Goal: Navigation & Orientation: Find specific page/section

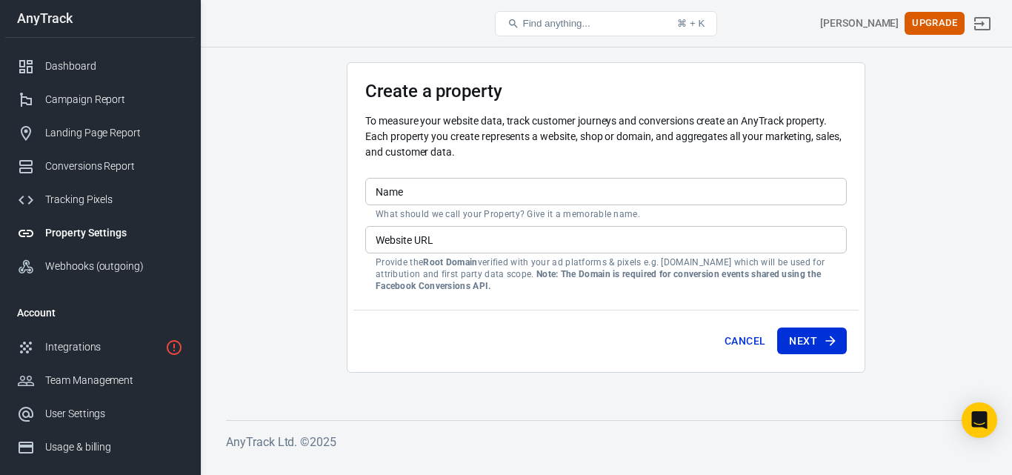
scroll to position [110, 0]
click at [618, 21] on button "Find anything... ⌘ + K" at bounding box center [606, 23] width 222 height 25
click at [580, 20] on span "Find anything..." at bounding box center [555, 23] width 67 height 11
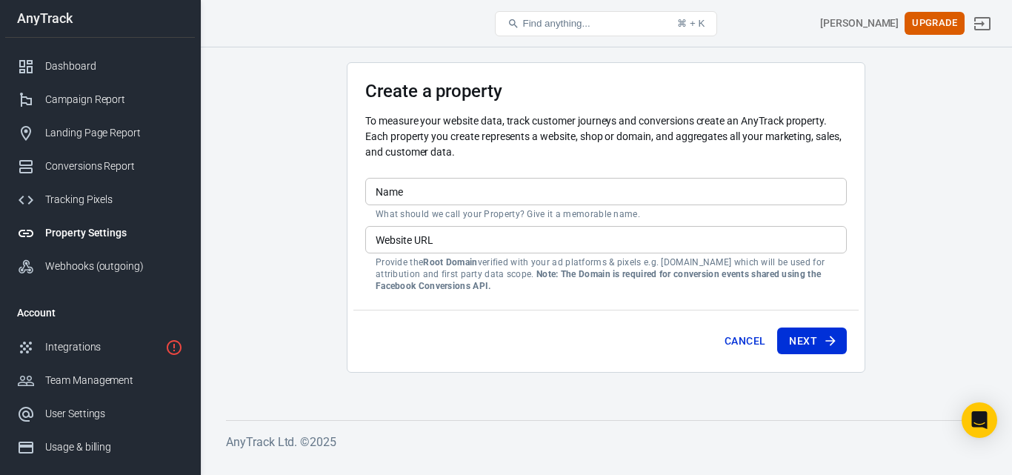
click at [545, 27] on span "Find anything..." at bounding box center [555, 23] width 67 height 11
click at [544, 27] on span "Find anything..." at bounding box center [555, 23] width 67 height 11
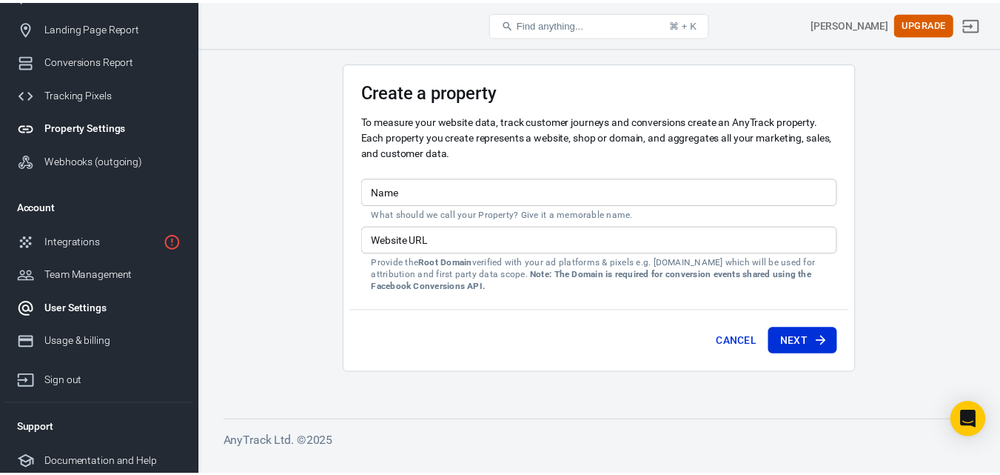
scroll to position [107, 0]
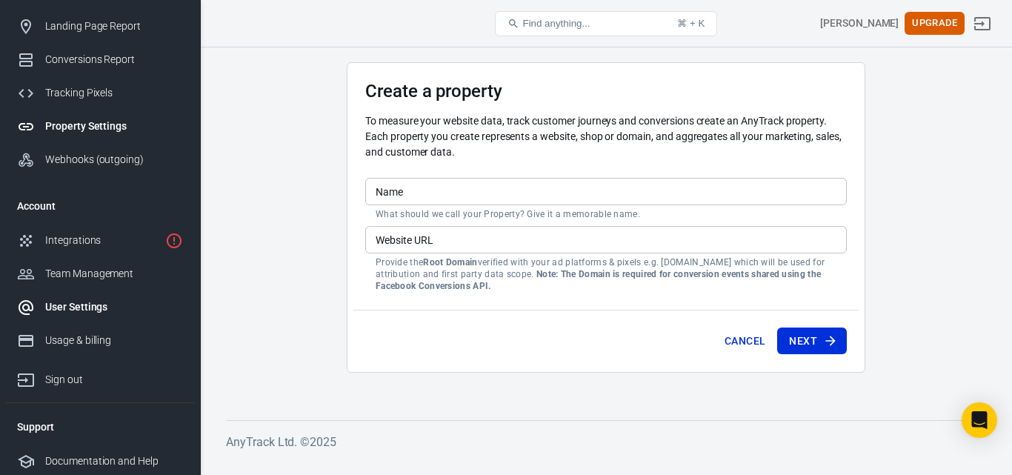
click at [93, 321] on link "User Settings" at bounding box center [100, 306] width 190 height 33
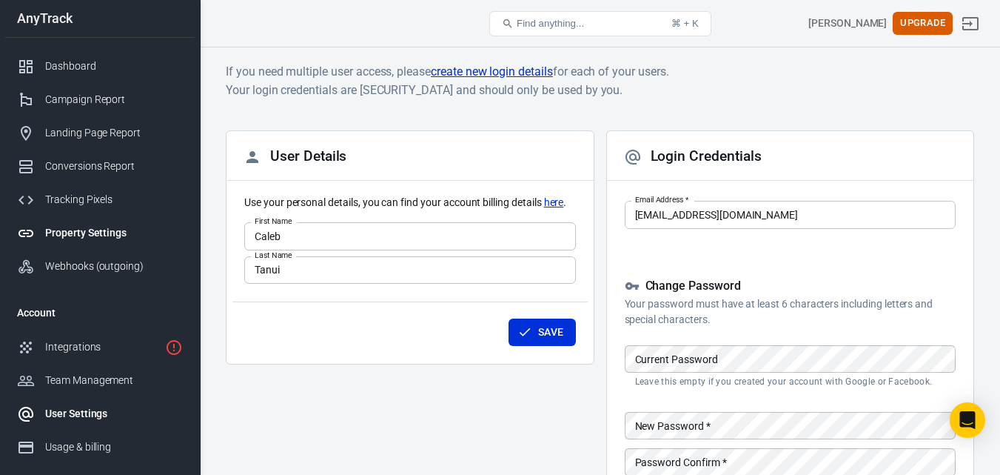
click at [73, 232] on div "Property Settings" at bounding box center [114, 233] width 138 height 16
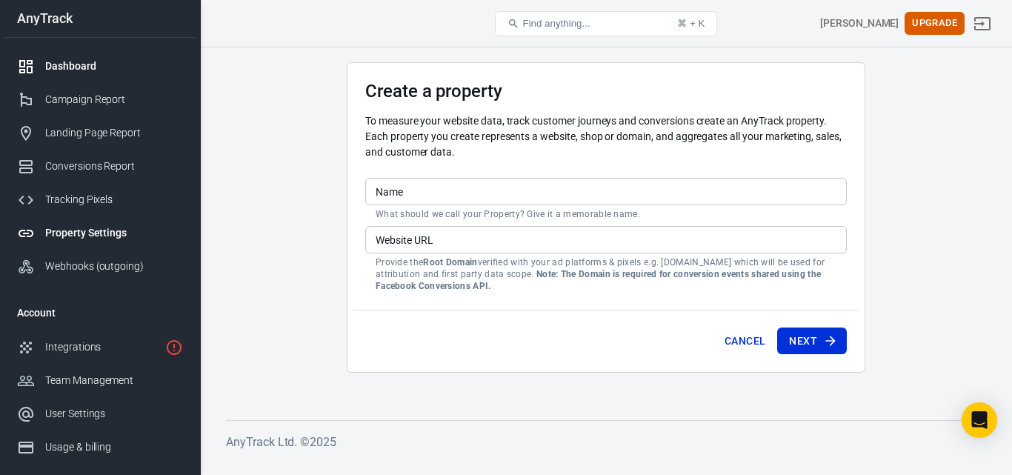
click at [70, 65] on div "Dashboard" at bounding box center [114, 67] width 138 height 16
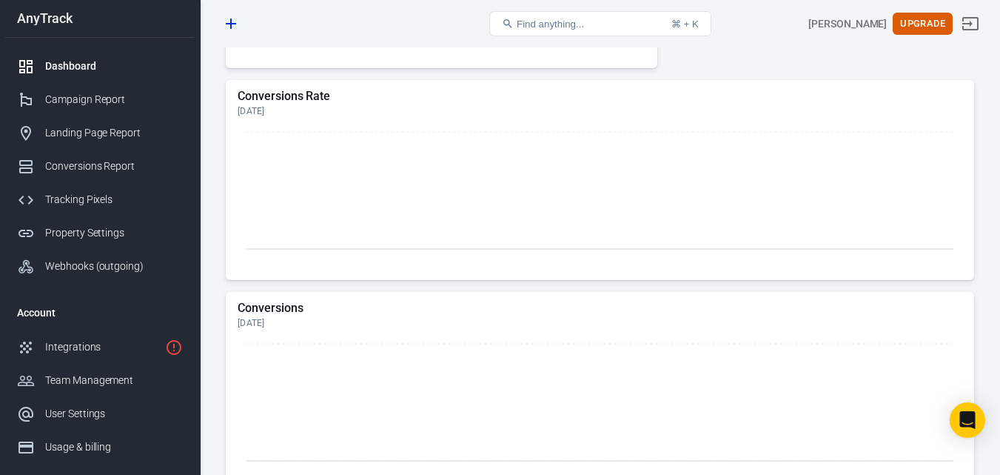
scroll to position [1005, 0]
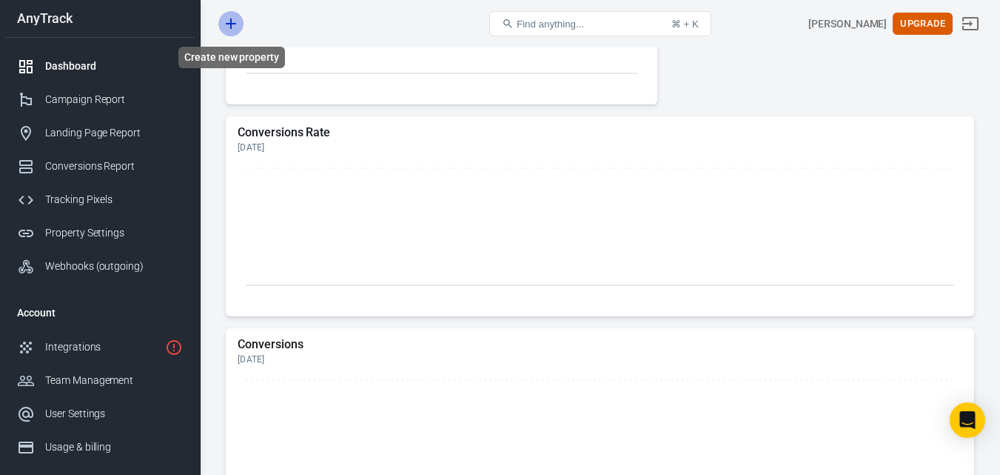
click at [224, 22] on icon "Create new property" at bounding box center [231, 24] width 18 height 18
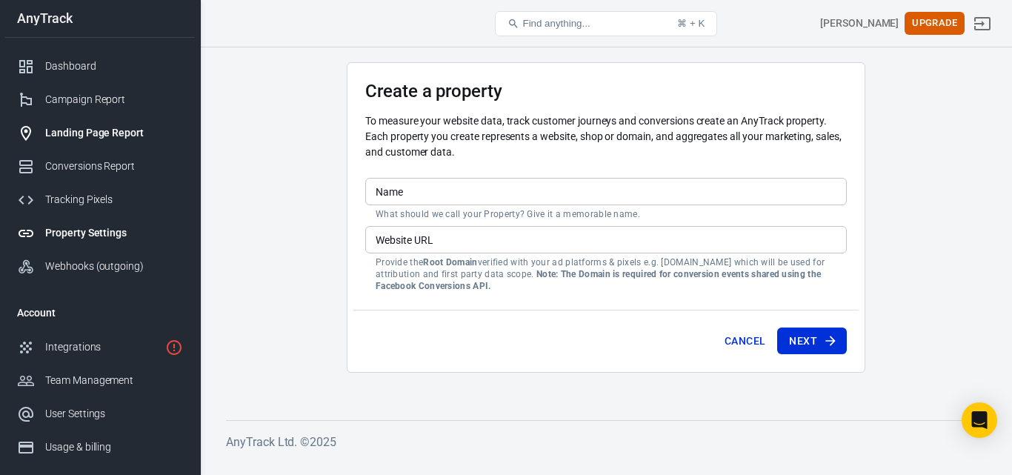
click at [101, 133] on div "Landing Page Report" at bounding box center [114, 133] width 138 height 16
click at [79, 169] on div "Conversions Report" at bounding box center [114, 166] width 138 height 16
click at [98, 133] on div "Landing Page Report" at bounding box center [114, 133] width 138 height 16
click at [95, 274] on link "Webhooks (outgoing)" at bounding box center [100, 266] width 190 height 33
click at [108, 200] on div "Tracking Pixels" at bounding box center [114, 200] width 138 height 16
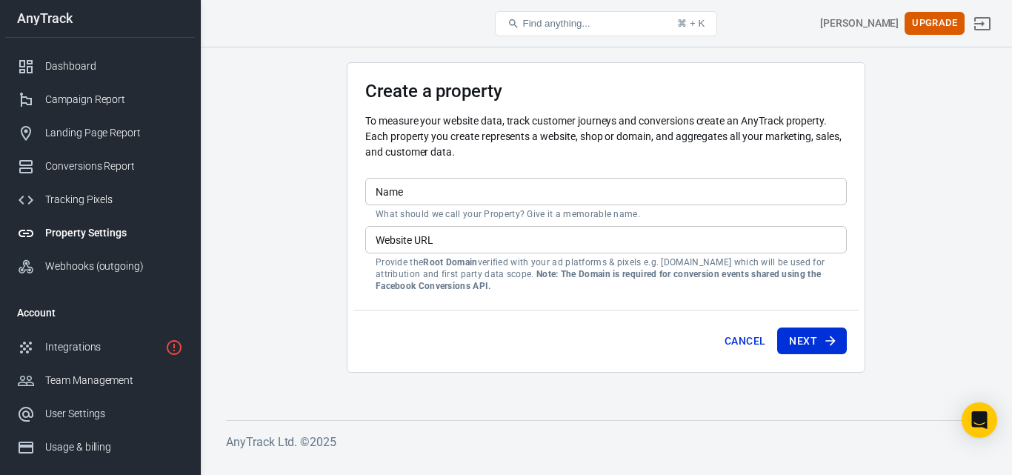
click at [541, 18] on span "Find anything..." at bounding box center [555, 23] width 67 height 11
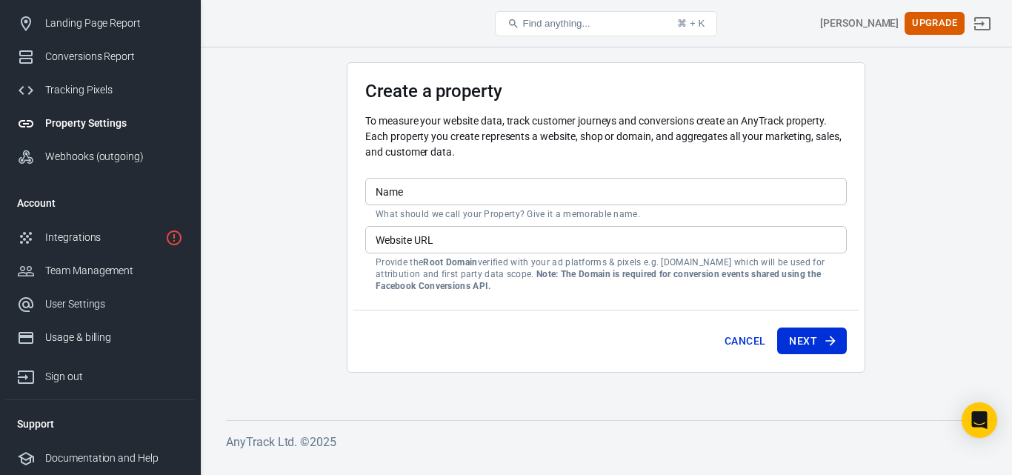
click at [591, 15] on button "Find anything... ⌘ + K" at bounding box center [606, 23] width 222 height 25
click at [451, 19] on div "New Property" at bounding box center [345, 24] width 255 height 36
